Goal: Check status: Check status

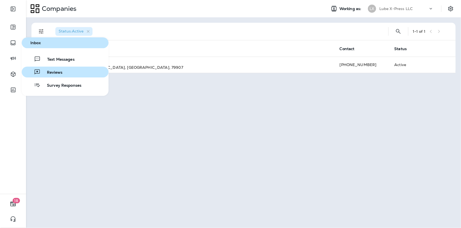
click at [57, 73] on span "Reviews" at bounding box center [51, 72] width 22 height 5
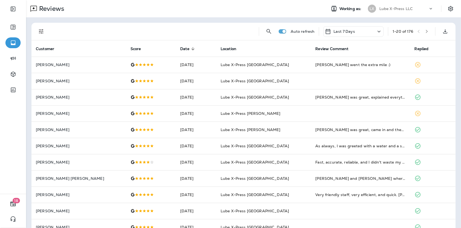
click at [365, 31] on div "Last 7 Days" at bounding box center [353, 31] width 60 height 11
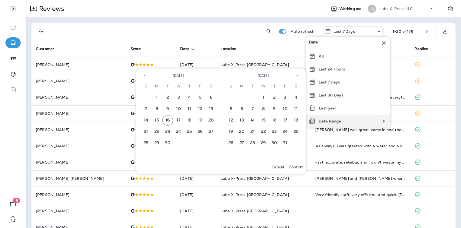
click at [331, 118] on div "Date Range" at bounding box center [325, 121] width 39 height 13
click at [145, 107] on button "7" at bounding box center [145, 109] width 11 height 11
click at [211, 109] on button "13" at bounding box center [211, 109] width 11 height 11
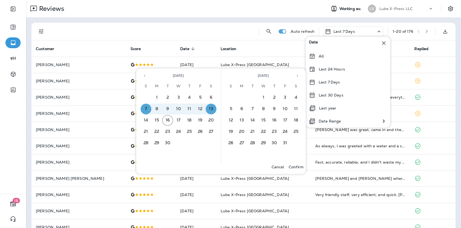
click at [296, 167] on p "Confirm" at bounding box center [296, 167] width 15 height 4
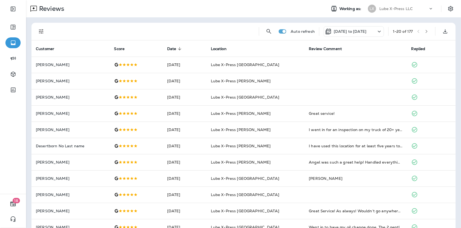
click at [45, 35] on button "Filters" at bounding box center [41, 31] width 11 height 11
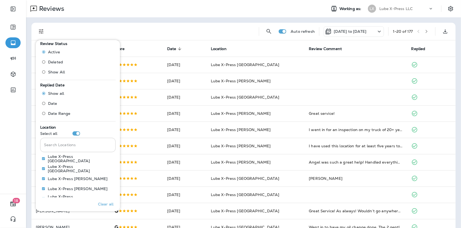
scroll to position [236, 0]
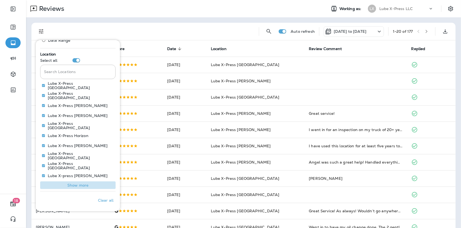
click at [85, 187] on p "Show more" at bounding box center [77, 185] width 21 height 4
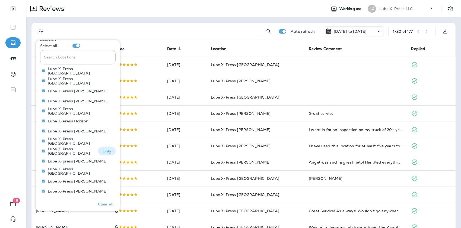
scroll to position [258, 0]
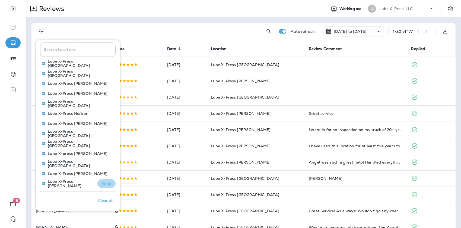
click at [102, 184] on p "Only" at bounding box center [106, 184] width 9 height 4
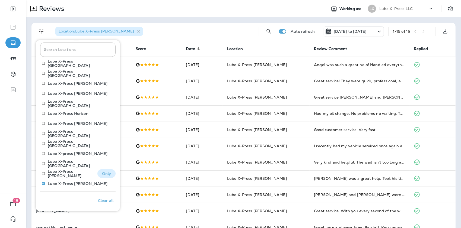
click at [104, 172] on p "Only" at bounding box center [106, 174] width 9 height 4
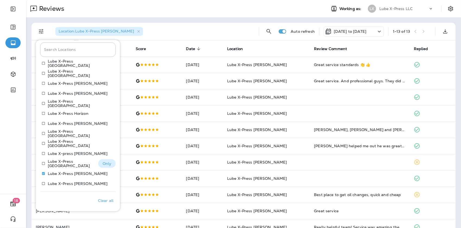
click at [104, 163] on p "Only" at bounding box center [107, 164] width 9 height 4
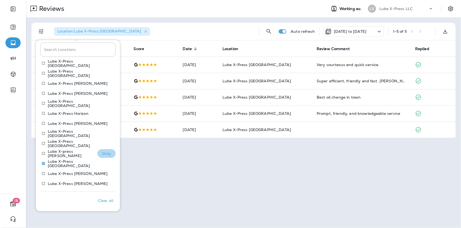
click at [107, 154] on p "Only" at bounding box center [106, 154] width 9 height 4
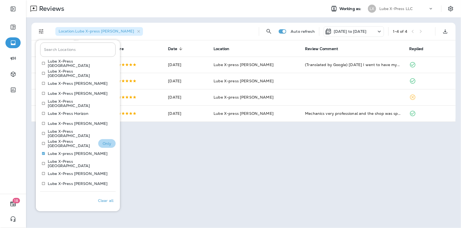
click at [104, 143] on p "Only" at bounding box center [107, 144] width 9 height 4
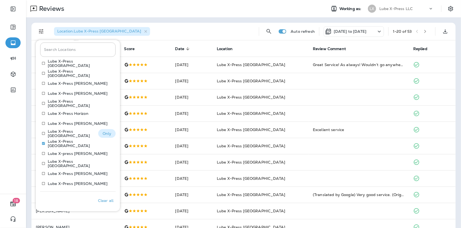
click at [103, 133] on p "Only" at bounding box center [107, 134] width 9 height 4
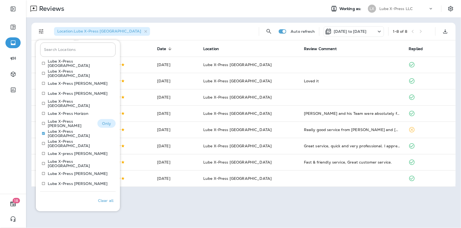
click at [97, 122] on button "Only" at bounding box center [106, 123] width 18 height 9
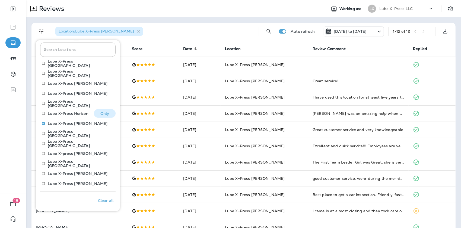
drag, startPoint x: 100, startPoint y: 109, endPoint x: 102, endPoint y: 113, distance: 4.5
click at [102, 113] on p "Only" at bounding box center [104, 113] width 9 height 4
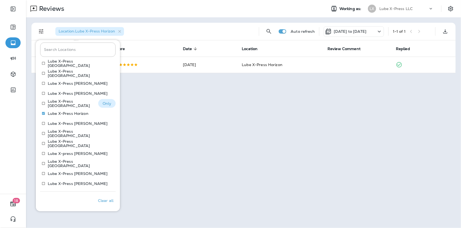
click at [107, 105] on p "Only" at bounding box center [107, 103] width 9 height 4
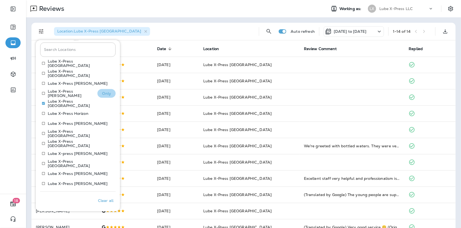
drag, startPoint x: 101, startPoint y: 90, endPoint x: 107, endPoint y: 95, distance: 7.7
click at [107, 95] on p "Only" at bounding box center [106, 93] width 9 height 4
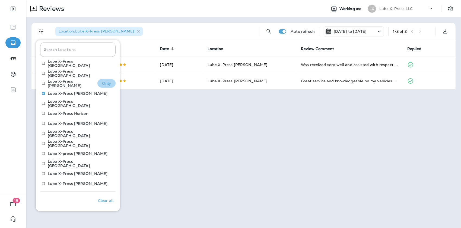
click at [105, 81] on p "Only" at bounding box center [106, 83] width 9 height 4
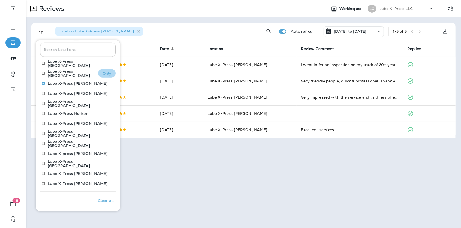
drag, startPoint x: 99, startPoint y: 78, endPoint x: 100, endPoint y: 75, distance: 3.4
click at [103, 75] on p "Only" at bounding box center [107, 73] width 9 height 4
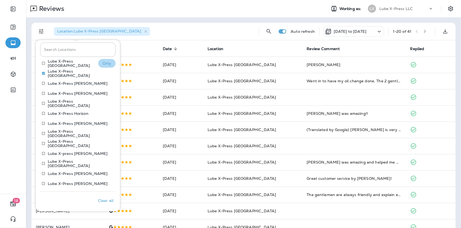
click at [103, 65] on p "Only" at bounding box center [107, 63] width 9 height 4
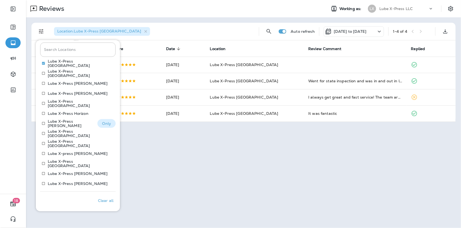
scroll to position [204, 0]
